Goal: Task Accomplishment & Management: Manage account settings

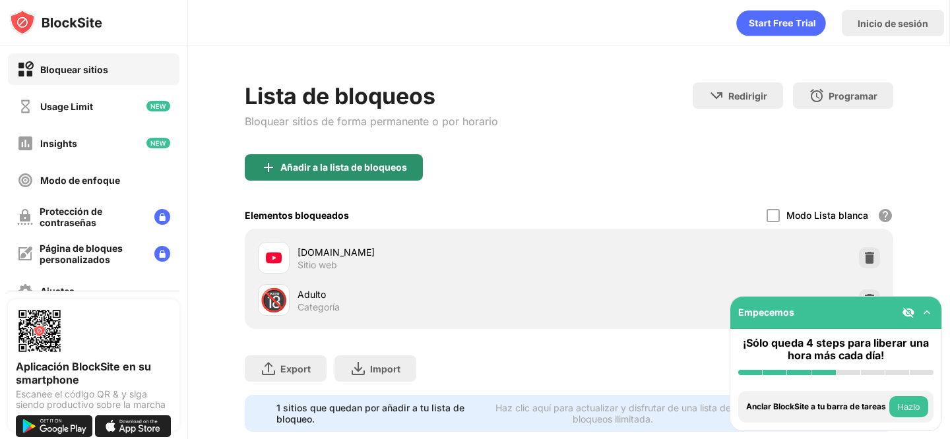
click at [391, 170] on div "Añadir a la lista de bloqueos" at bounding box center [343, 167] width 127 height 11
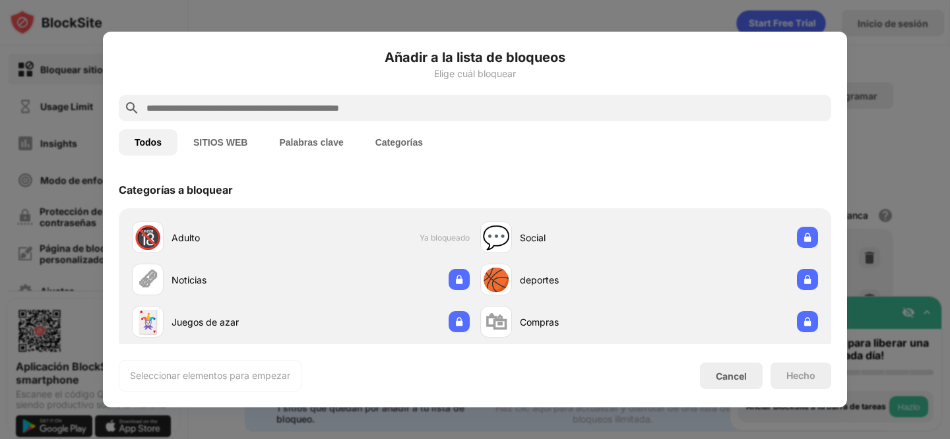
click at [567, 103] on input "text" at bounding box center [485, 108] width 681 height 16
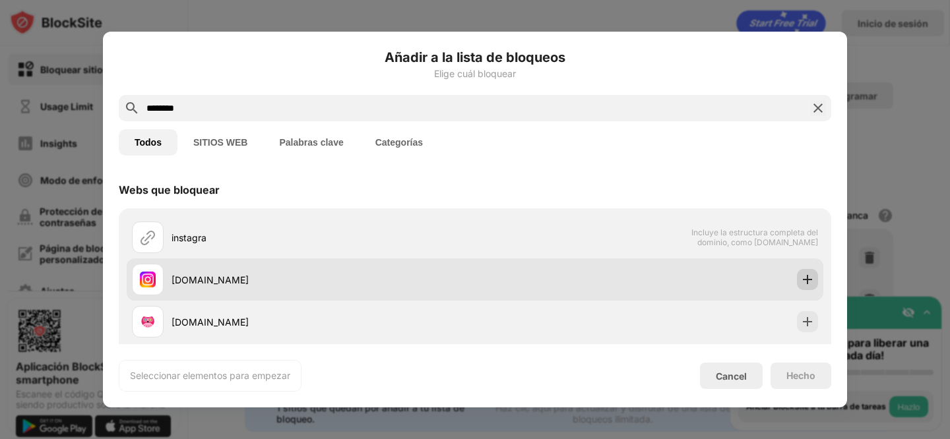
type input "********"
click at [806, 272] on div at bounding box center [807, 279] width 21 height 21
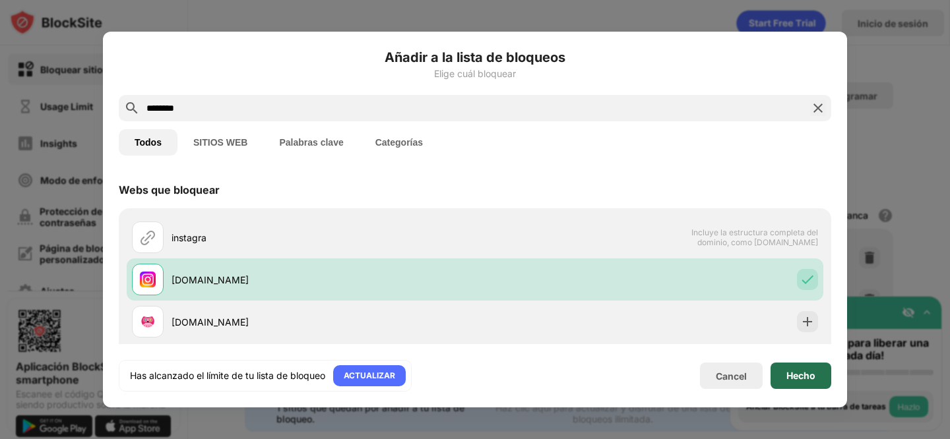
click at [807, 374] on div "Hecho" at bounding box center [801, 376] width 29 height 11
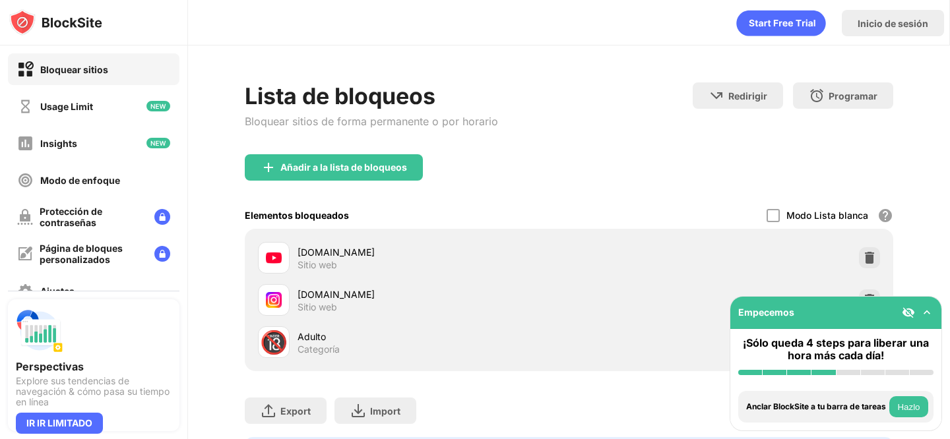
scroll to position [53, 0]
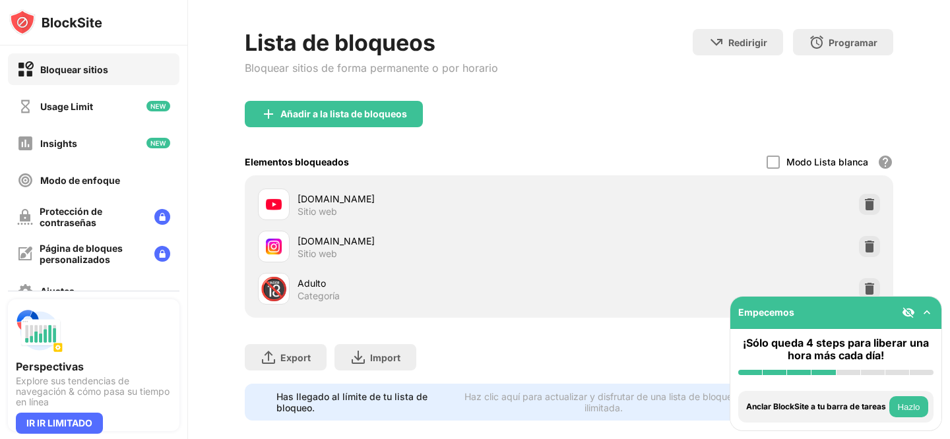
click at [860, 236] on div "instagram.com Sitio web" at bounding box center [569, 247] width 632 height 42
click at [861, 240] on div at bounding box center [869, 246] width 21 height 21
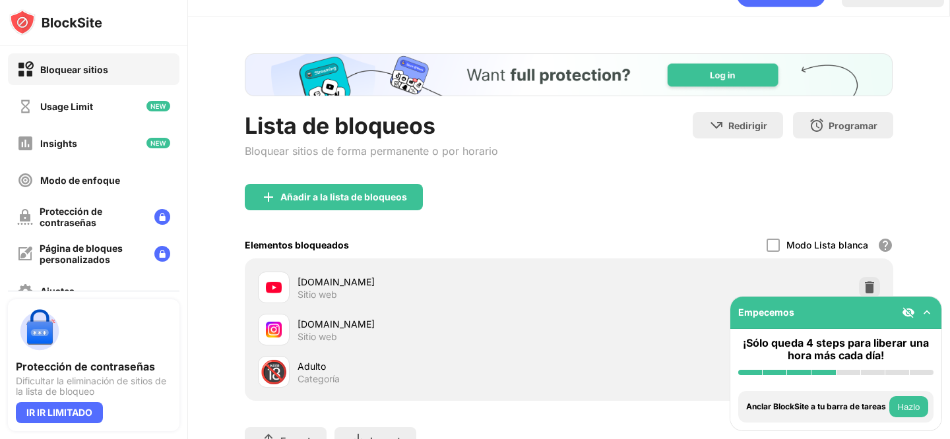
scroll to position [130, 0]
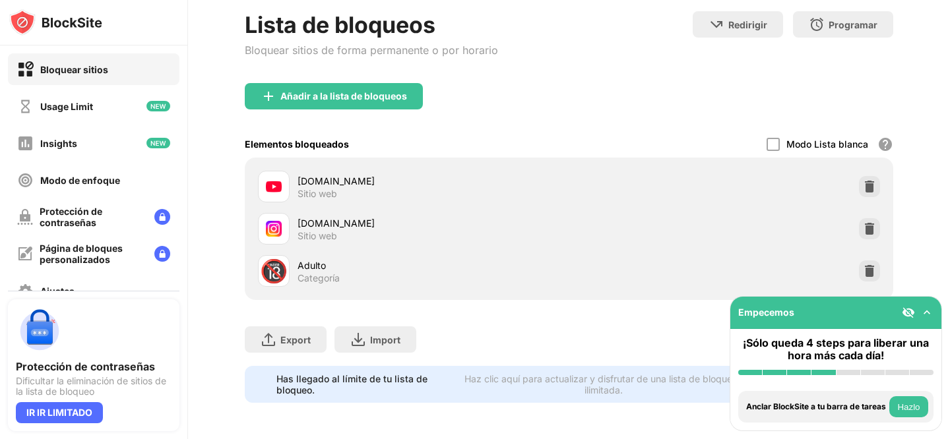
click at [866, 224] on img at bounding box center [869, 228] width 13 height 13
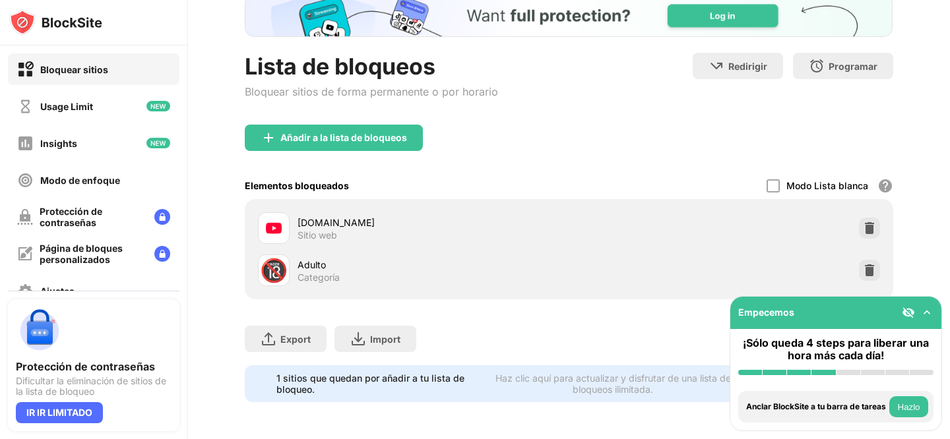
scroll to position [88, 0]
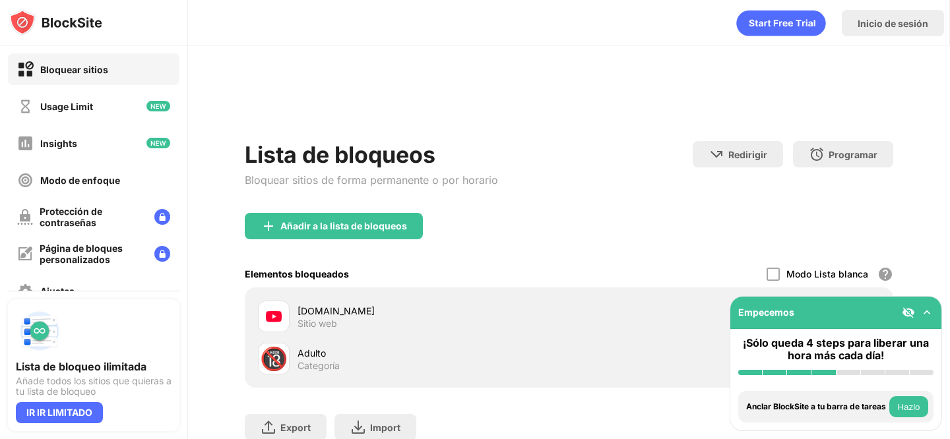
click at [872, 228] on div "Añadir a la lista de bloqueos" at bounding box center [569, 237] width 648 height 48
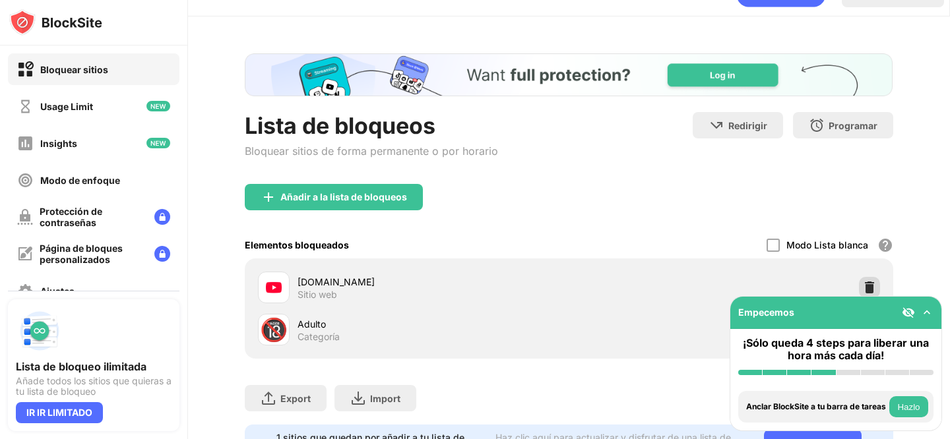
click at [864, 281] on img at bounding box center [869, 287] width 13 height 13
